Goal: Transaction & Acquisition: Purchase product/service

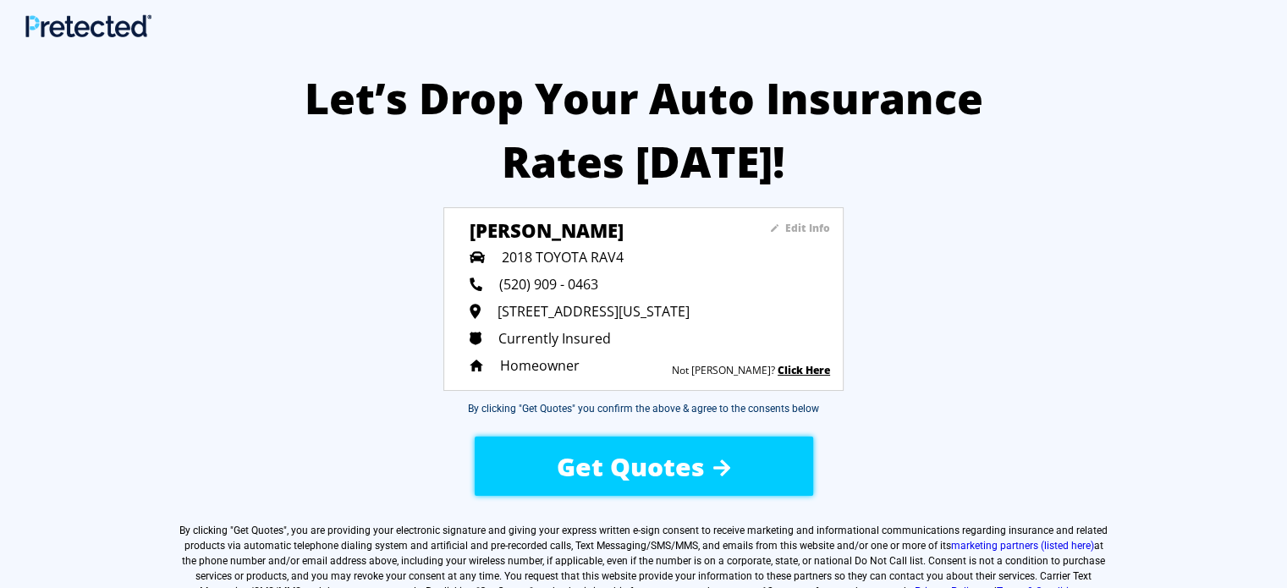
scroll to position [225, 0]
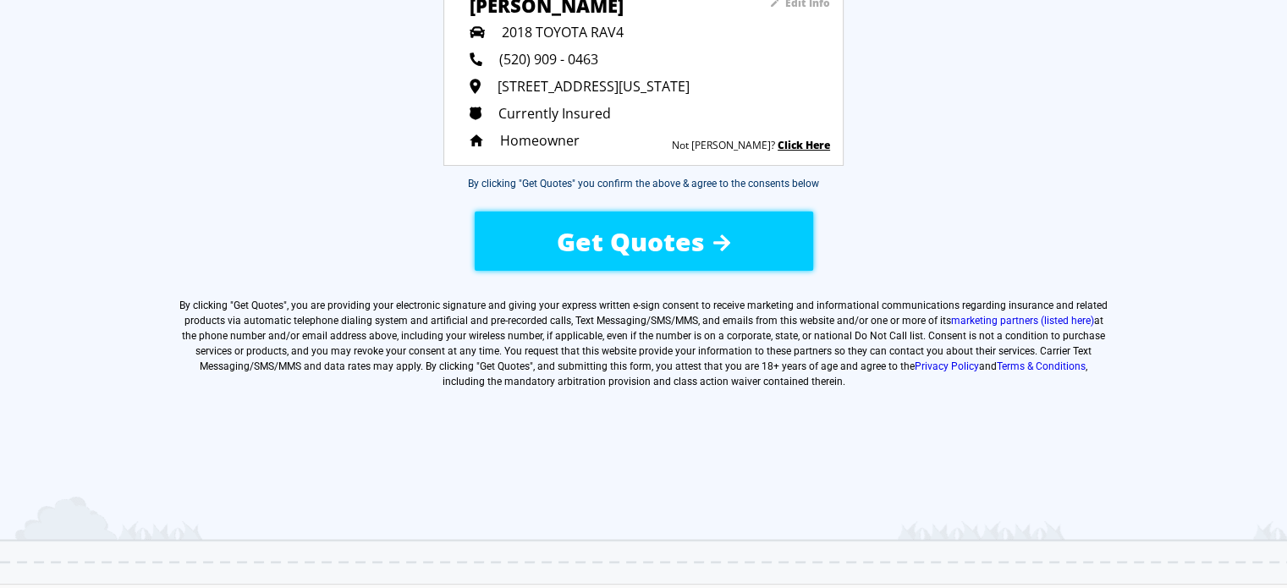
click at [594, 242] on span "Get Quotes" at bounding box center [631, 241] width 148 height 35
